Goal: Task Accomplishment & Management: Complete application form

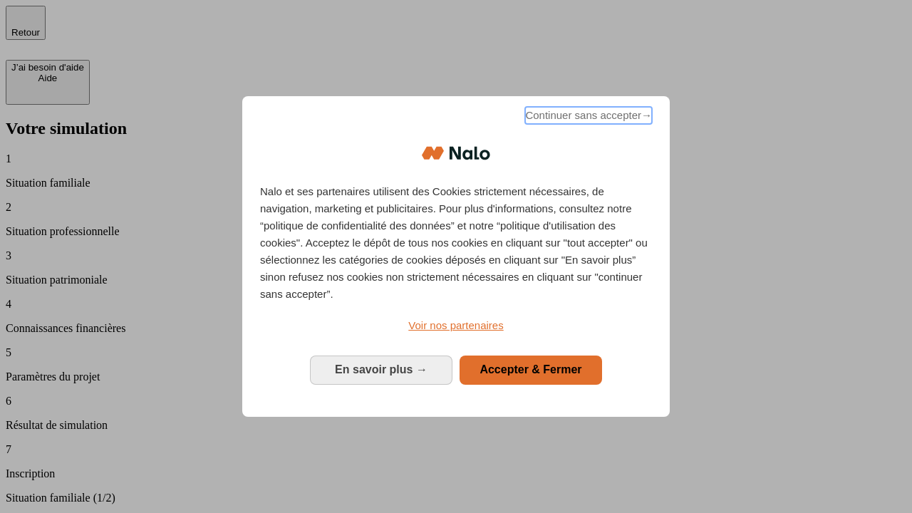
click at [587, 118] on span "Continuer sans accepter →" at bounding box center [588, 115] width 127 height 17
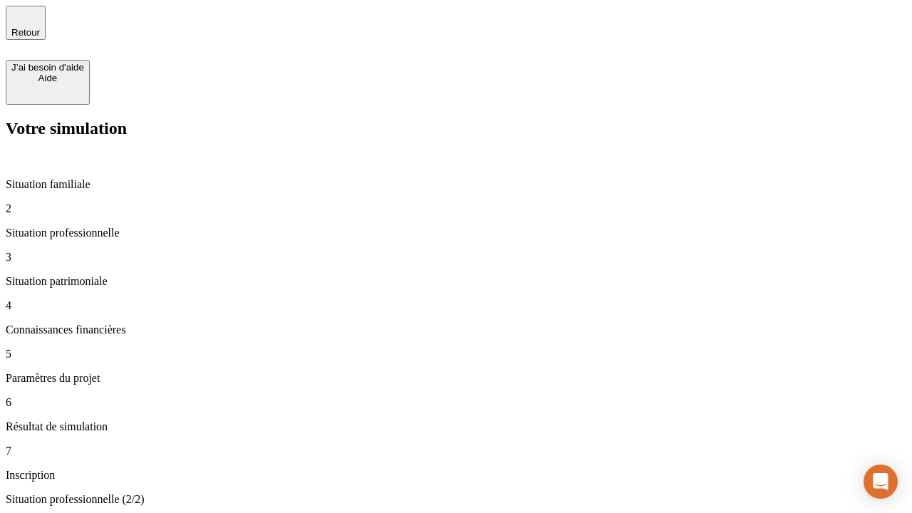
type input "30 000"
type input "40 000"
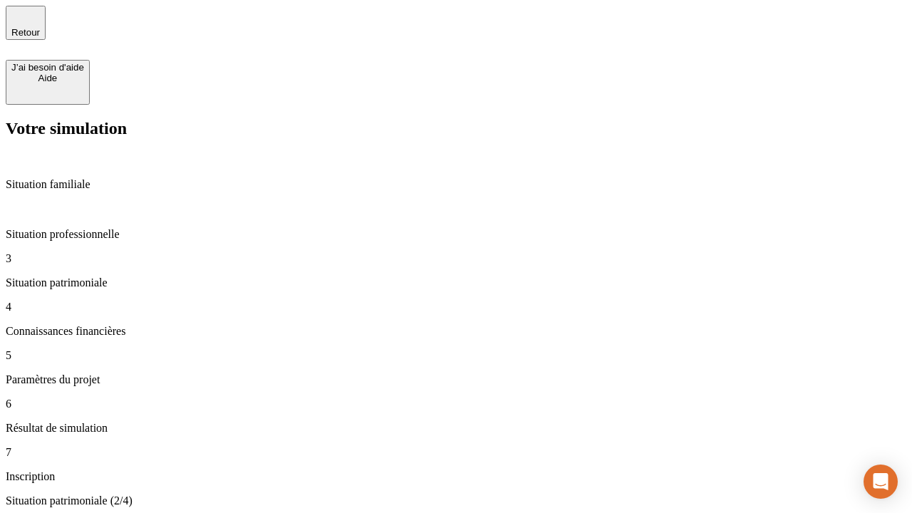
type input "1 100"
type input "20"
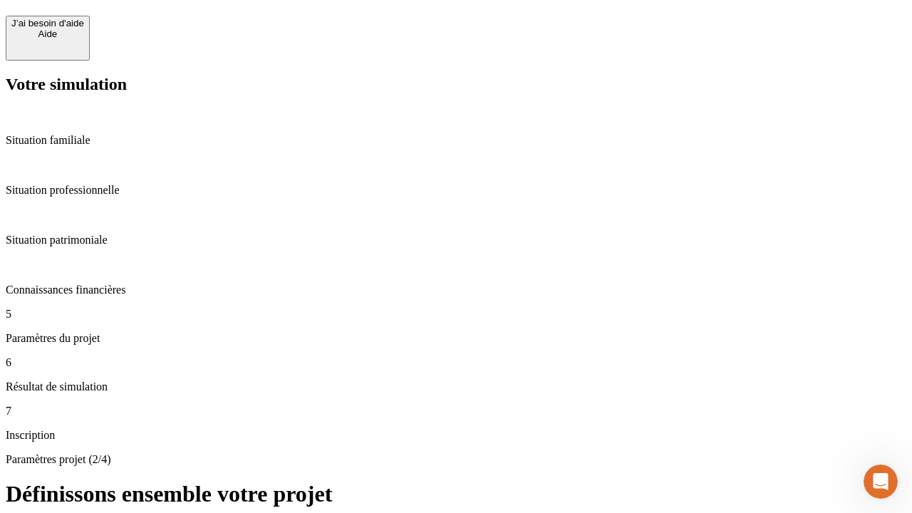
scroll to position [14, 0]
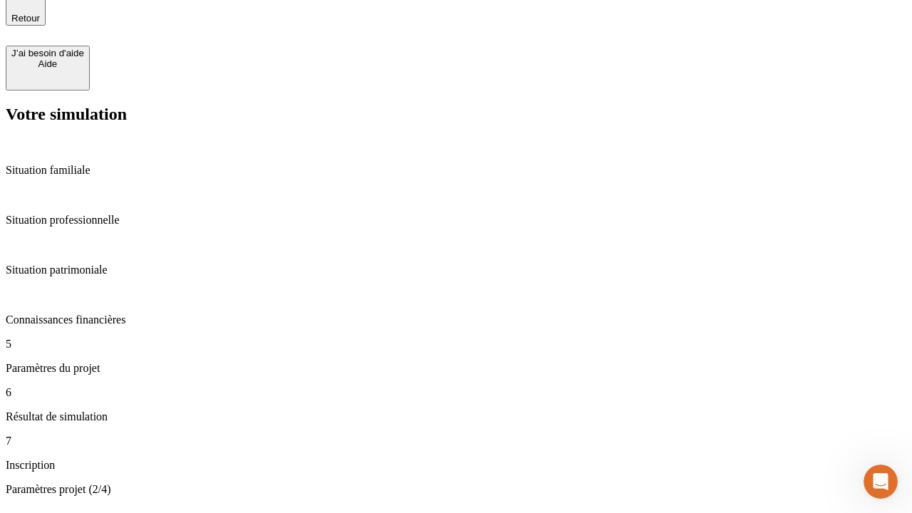
type input "40"
type input "62"
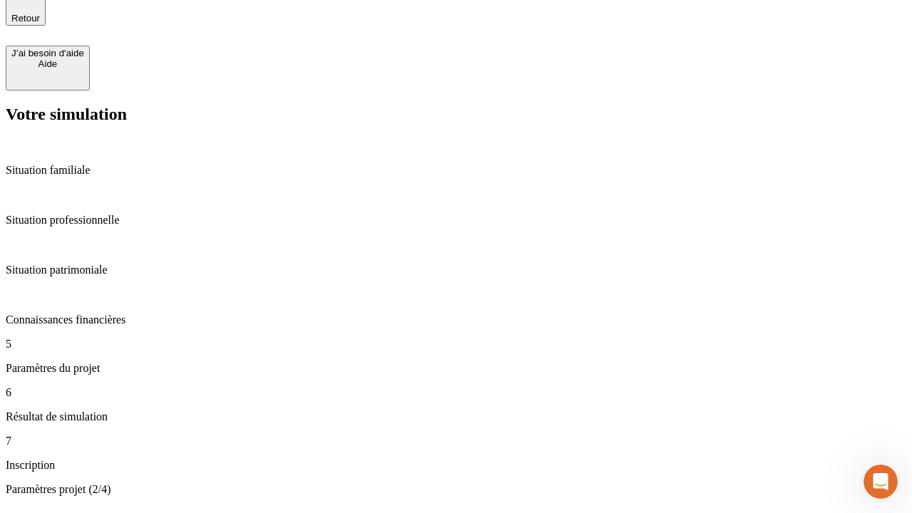
type input "50 000"
type input "640"
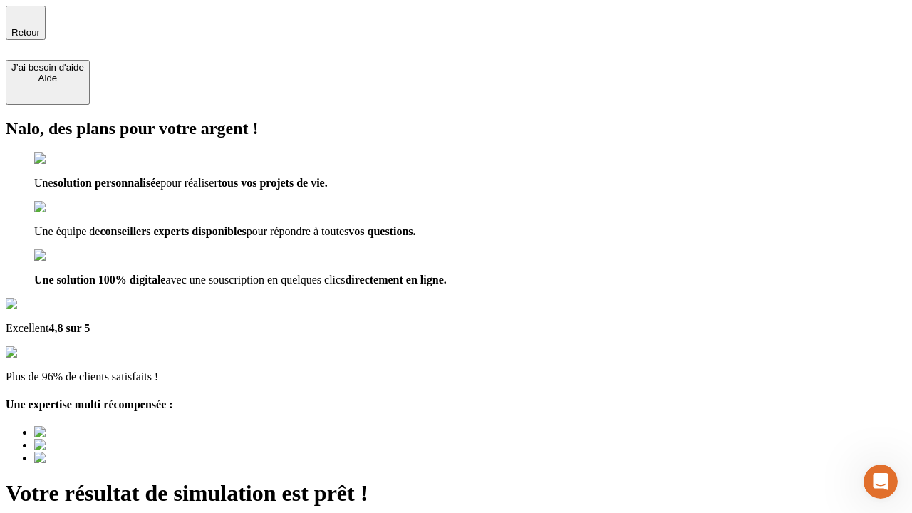
type input "[EMAIL_ADDRESS][DOMAIN_NAME]"
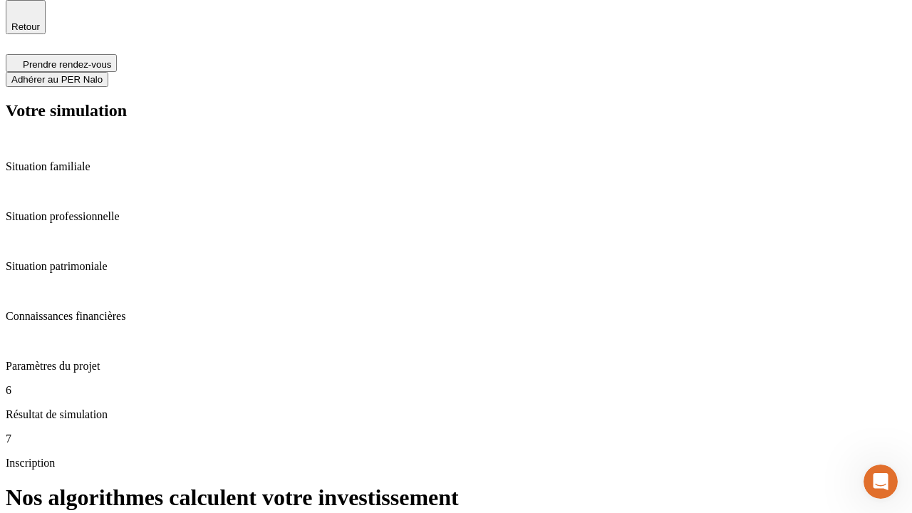
click at [103, 74] on span "Adhérer au PER Nalo" at bounding box center [56, 79] width 91 height 11
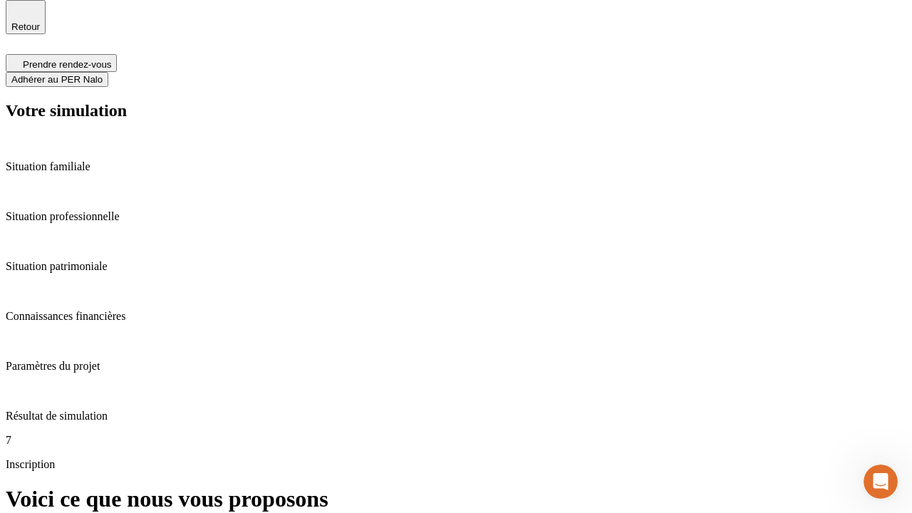
scroll to position [4, 0]
